Goal: Task Accomplishment & Management: Use online tool/utility

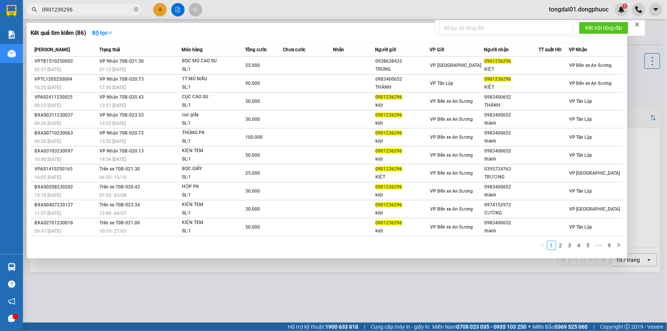
click at [137, 8] on icon "close-circle" at bounding box center [136, 9] width 5 height 5
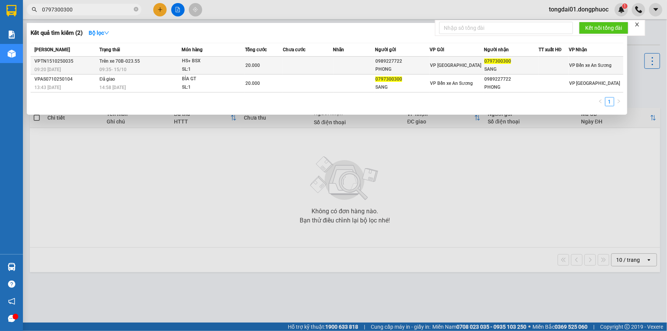
type input "0797300300"
click at [140, 61] on td "Trên xe 70B-023.55 09:35 [DATE]" at bounding box center [139, 66] width 84 height 18
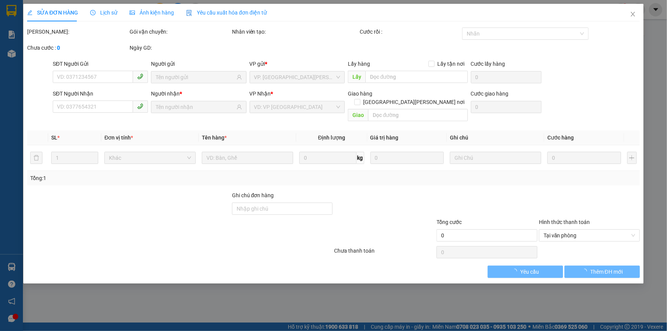
type input "0989227722"
type input "PHONG"
type input "0797300300"
type input "SANG"
type input "20.000"
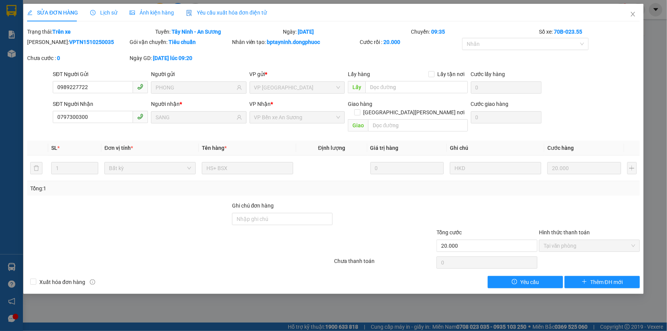
click at [109, 13] on span "Lịch sử" at bounding box center [103, 13] width 27 height 6
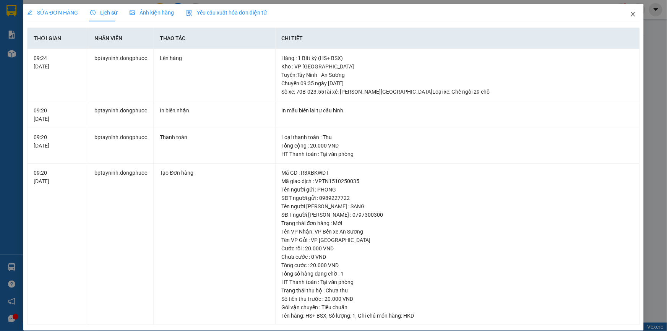
click at [630, 17] on icon "close" at bounding box center [633, 14] width 6 height 6
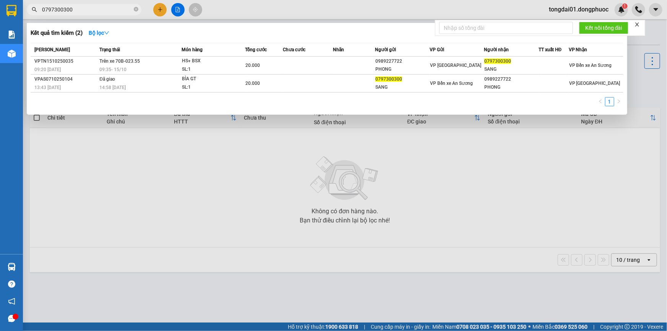
click at [133, 5] on span "0797300300" at bounding box center [84, 9] width 115 height 11
click at [135, 9] on icon "close-circle" at bounding box center [136, 9] width 5 height 5
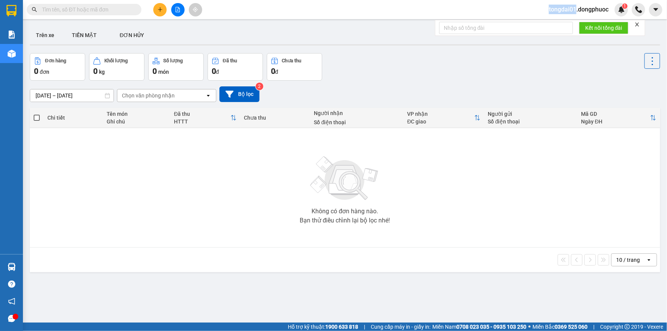
click at [135, 9] on span at bounding box center [136, 9] width 5 height 8
click at [127, 13] on input "text" at bounding box center [87, 9] width 90 height 8
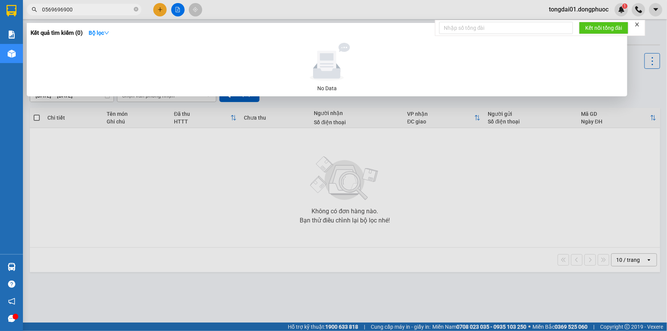
type input "0569696900"
click at [174, 191] on div at bounding box center [333, 165] width 667 height 331
click at [84, 8] on input "0569696900" at bounding box center [87, 9] width 90 height 8
